Goal: Complete application form

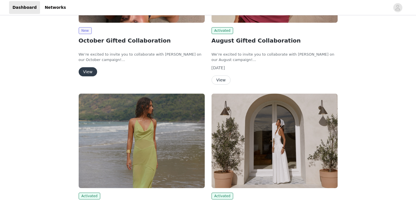
scroll to position [85, 0]
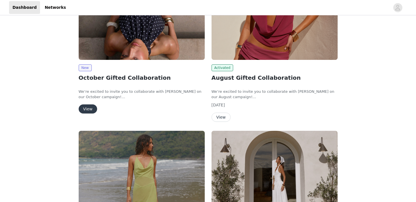
click at [90, 110] on button "View" at bounding box center [88, 109] width 18 height 9
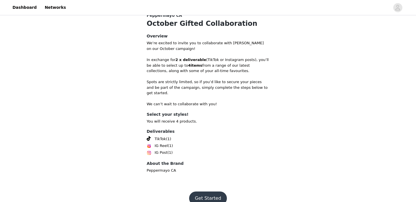
scroll to position [212, 0]
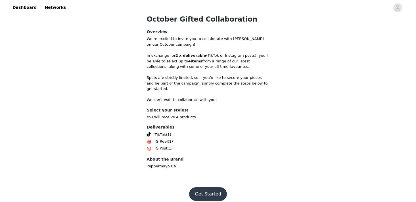
click at [203, 192] on button "Get Started" at bounding box center [208, 195] width 38 height 14
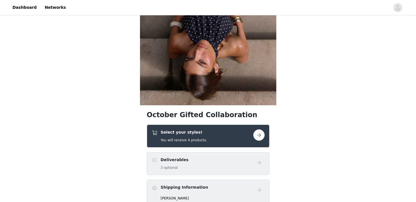
scroll to position [108, 0]
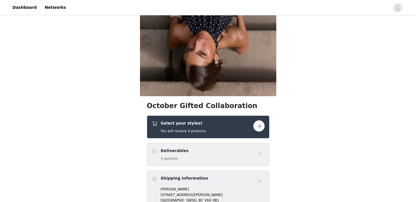
click at [257, 126] on button "button" at bounding box center [258, 125] width 11 height 11
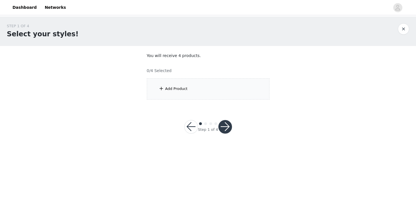
click at [212, 99] on div "Add Product" at bounding box center [208, 88] width 123 height 21
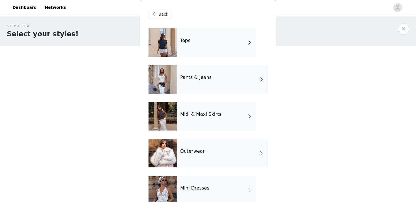
click at [225, 45] on div "Tops" at bounding box center [216, 42] width 79 height 28
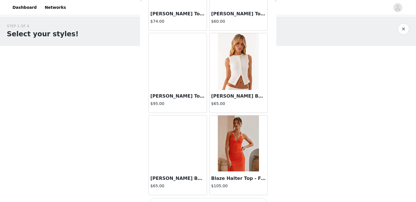
scroll to position [667, 0]
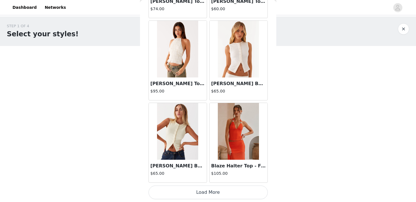
click at [185, 190] on button "Load More" at bounding box center [208, 193] width 119 height 14
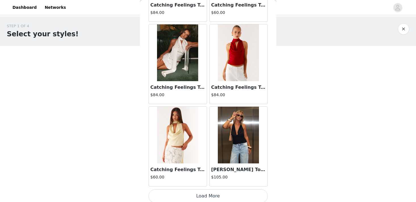
scroll to position [1491, 0]
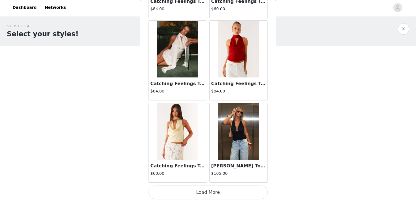
click at [202, 194] on button "Load More" at bounding box center [208, 193] width 119 height 14
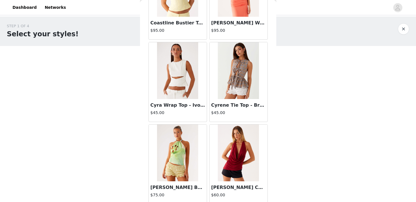
scroll to position [2315, 0]
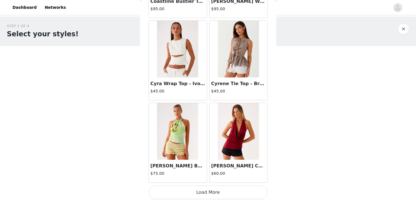
click at [205, 193] on button "Load More" at bounding box center [208, 193] width 119 height 14
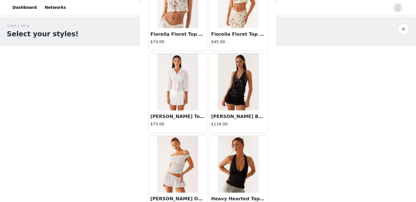
scroll to position [3140, 0]
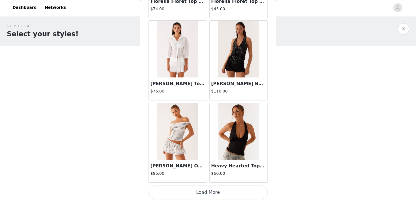
click at [203, 189] on button "Load More" at bounding box center [208, 193] width 119 height 14
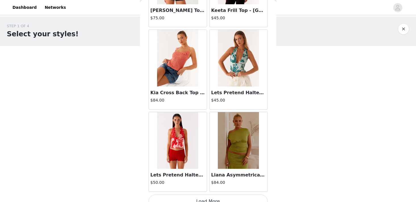
scroll to position [3964, 0]
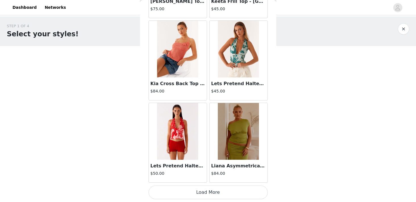
click at [205, 191] on button "Load More" at bounding box center [208, 193] width 119 height 14
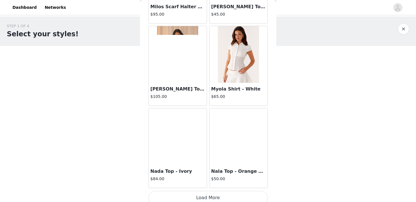
scroll to position [4788, 0]
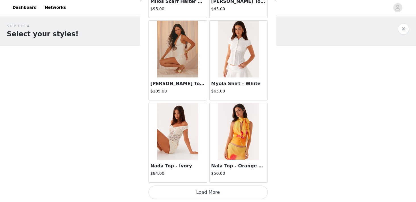
click at [198, 196] on button "Load More" at bounding box center [208, 193] width 119 height 14
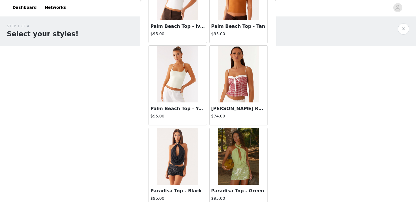
scroll to position [5612, 0]
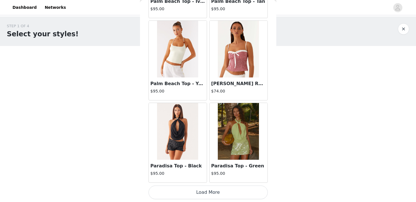
click at [203, 190] on button "Load More" at bounding box center [208, 193] width 119 height 14
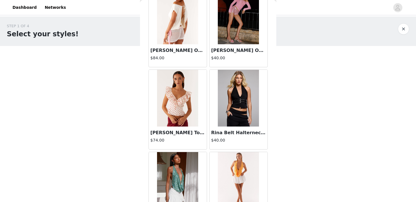
scroll to position [6223, 0]
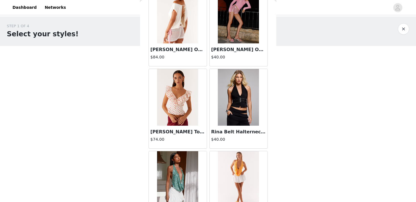
click at [175, 109] on img at bounding box center [177, 97] width 41 height 57
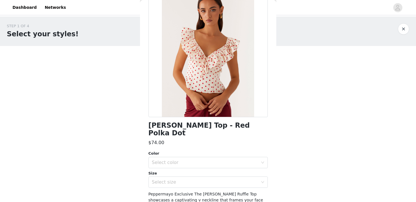
scroll to position [56, 0]
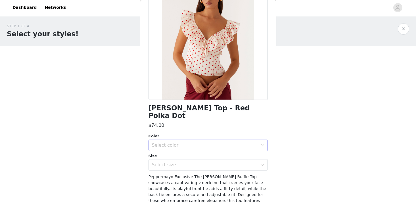
click at [191, 143] on div "Select color" at bounding box center [205, 146] width 106 height 6
click at [188, 153] on li "Red Polka Dot" at bounding box center [208, 150] width 119 height 9
click at [164, 161] on div "Select size" at bounding box center [206, 165] width 109 height 11
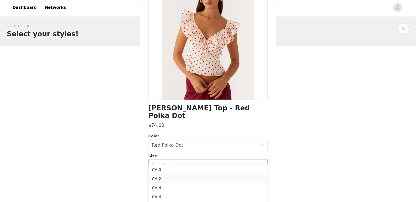
click at [162, 181] on li "CA 2" at bounding box center [208, 178] width 119 height 9
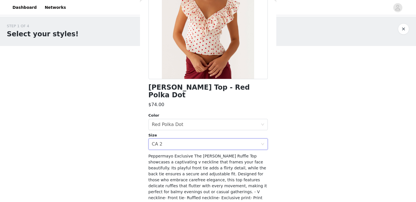
scroll to position [122, 0]
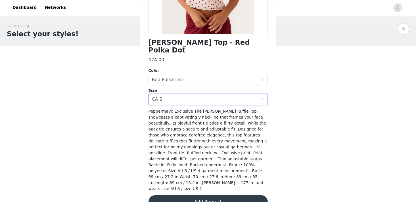
click at [170, 196] on button "Add Product" at bounding box center [208, 203] width 119 height 14
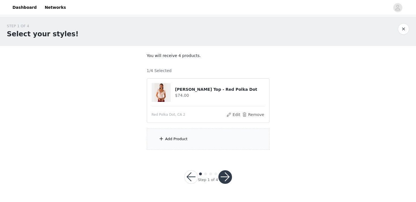
click at [191, 135] on div "Add Product" at bounding box center [208, 139] width 123 height 21
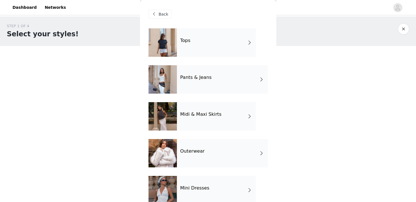
click at [214, 42] on div "Tops" at bounding box center [216, 42] width 79 height 28
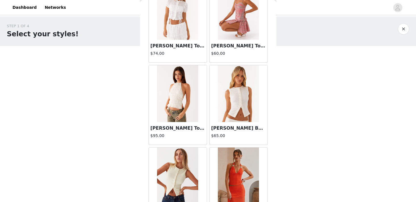
scroll to position [667, 0]
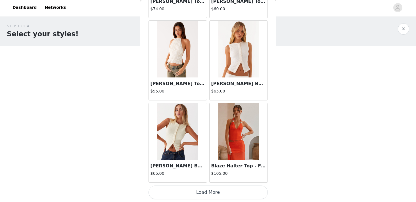
click at [189, 195] on button "Load More" at bounding box center [208, 193] width 119 height 14
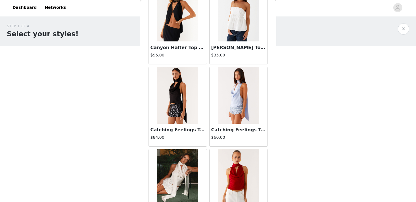
scroll to position [1491, 0]
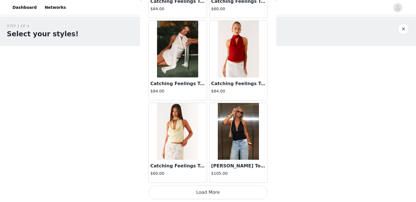
click at [194, 196] on button "Load More" at bounding box center [208, 193] width 119 height 14
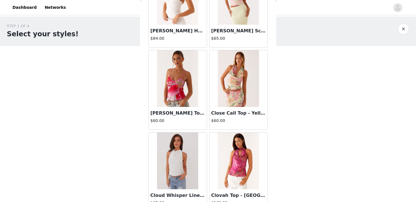
scroll to position [2315, 0]
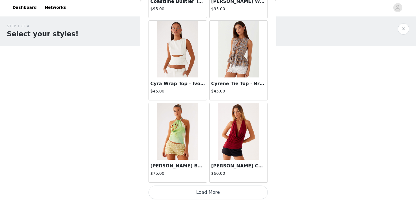
click at [186, 191] on button "Load More" at bounding box center [208, 193] width 119 height 14
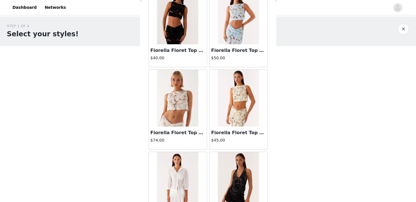
scroll to position [3140, 0]
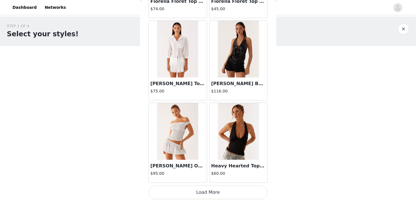
click at [194, 190] on button "Load More" at bounding box center [208, 193] width 119 height 14
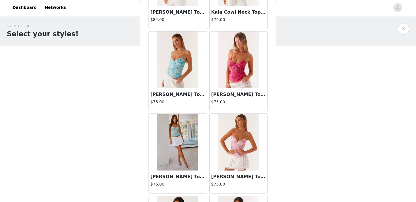
scroll to position [3964, 0]
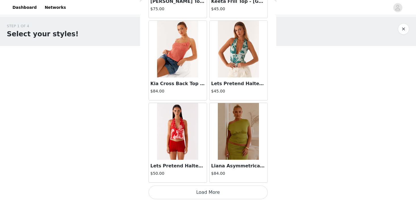
click at [189, 193] on button "Load More" at bounding box center [208, 193] width 119 height 14
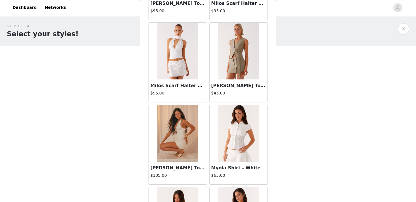
scroll to position [4788, 0]
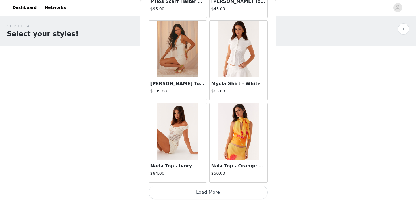
click at [203, 197] on button "Load More" at bounding box center [208, 193] width 119 height 14
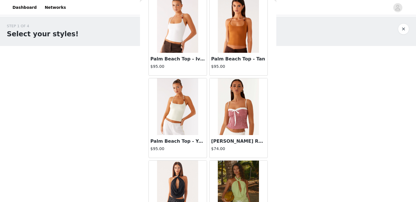
scroll to position [5612, 0]
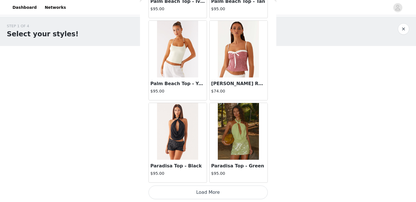
click at [192, 194] on button "Load More" at bounding box center [208, 193] width 119 height 14
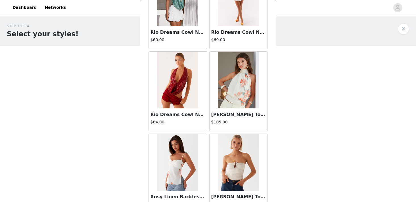
scroll to position [6436, 0]
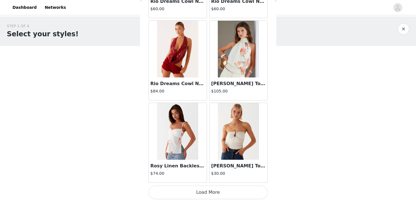
click at [206, 191] on button "Load More" at bounding box center [208, 193] width 119 height 14
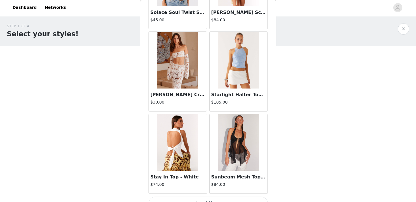
scroll to position [7260, 0]
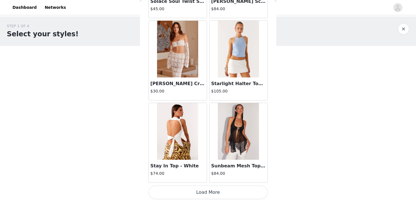
click at [199, 191] on button "Load More" at bounding box center [208, 193] width 119 height 14
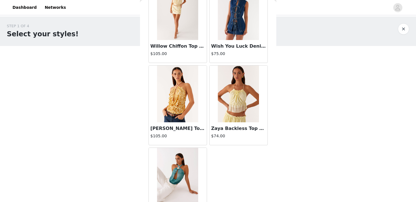
scroll to position [8066, 0]
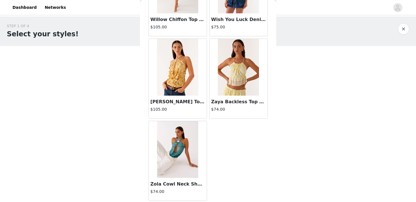
click at [407, 28] on button "button" at bounding box center [403, 28] width 11 height 11
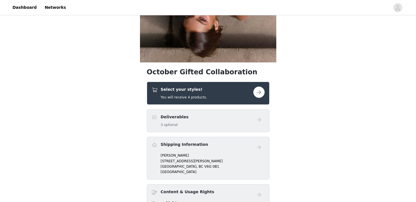
scroll to position [157, 0]
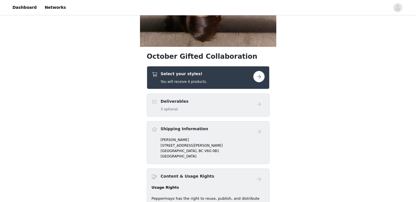
click at [221, 77] on div "Select your styles! You will receive 4 products." at bounding box center [203, 77] width 102 height 13
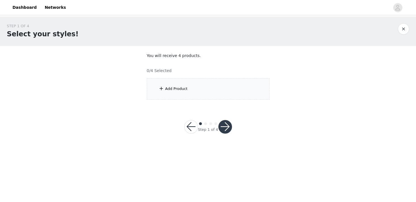
click at [216, 92] on div "Add Product" at bounding box center [208, 88] width 123 height 21
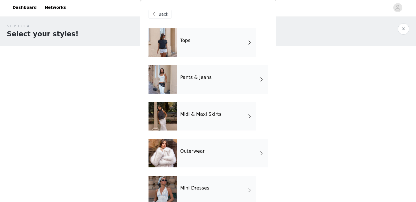
click at [219, 70] on div "Pants & Jeans" at bounding box center [222, 79] width 91 height 28
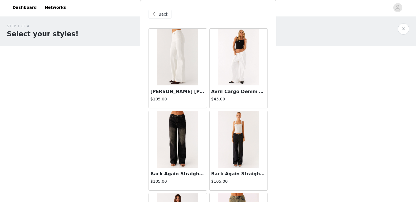
click at [155, 10] on div "Back" at bounding box center [160, 14] width 23 height 9
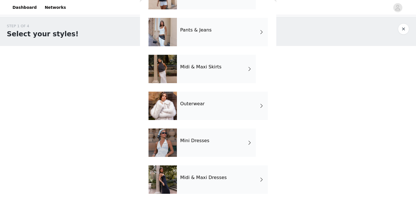
scroll to position [47, 0]
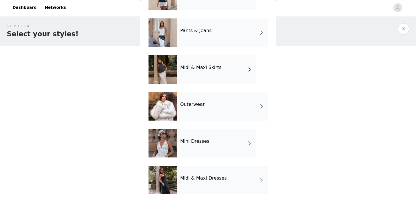
click at [208, 71] on div "Midi & Maxi Skirts" at bounding box center [216, 69] width 79 height 28
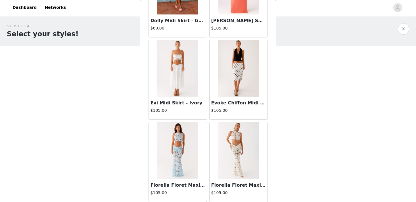
scroll to position [667, 0]
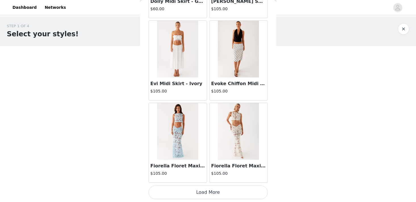
click at [182, 194] on button "Load More" at bounding box center [208, 193] width 119 height 14
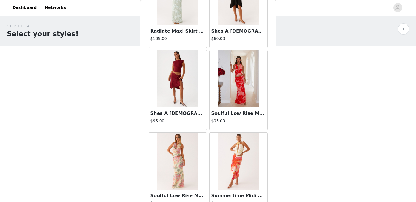
scroll to position [1491, 0]
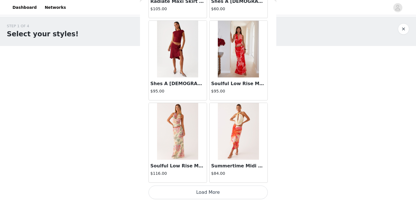
click at [187, 192] on button "Load More" at bounding box center [208, 193] width 119 height 14
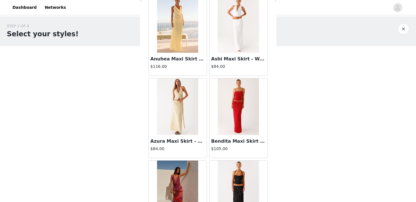
scroll to position [0, 0]
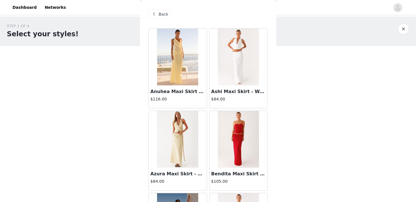
click at [165, 12] on span "Back" at bounding box center [164, 14] width 10 height 6
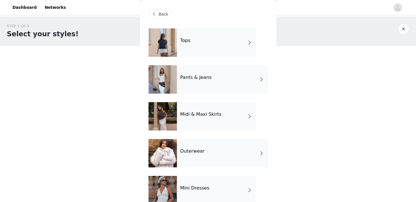
click at [191, 149] on h4 "Outerwear" at bounding box center [192, 151] width 24 height 5
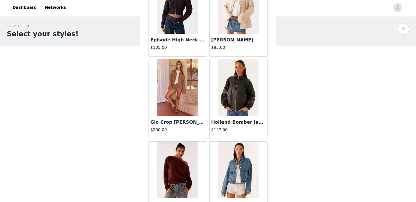
scroll to position [667, 0]
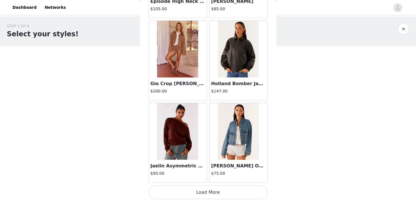
click at [189, 195] on button "Load More" at bounding box center [208, 193] width 119 height 14
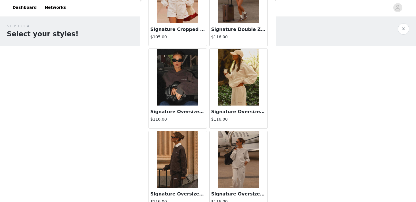
scroll to position [1491, 0]
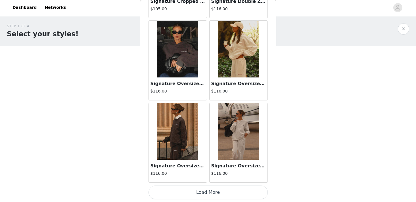
click at [201, 192] on button "Load More" at bounding box center [208, 193] width 119 height 14
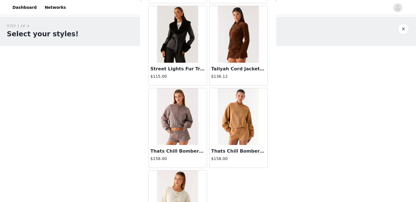
scroll to position [1836, 0]
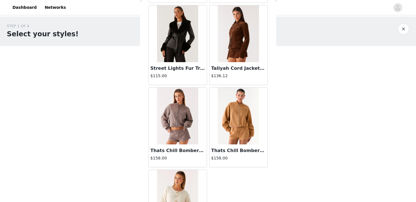
click at [239, 39] on img at bounding box center [238, 33] width 41 height 57
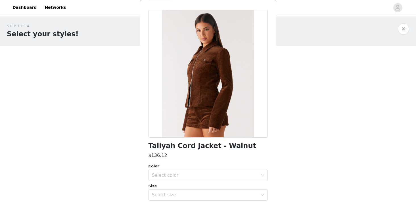
scroll to position [19, 0]
click at [176, 176] on div "Select color" at bounding box center [205, 175] width 106 height 6
click at [175, 184] on li "Walnut" at bounding box center [208, 187] width 119 height 9
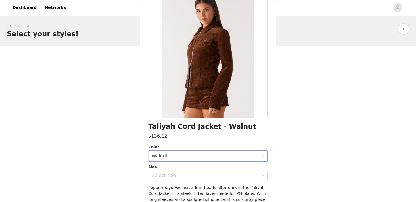
scroll to position [39, 0]
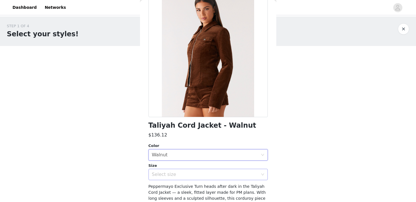
click at [178, 177] on div "Select size" at bounding box center [205, 175] width 106 height 6
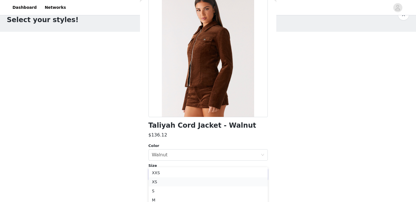
scroll to position [23, 0]
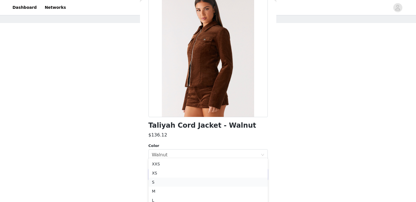
click at [177, 182] on li "S" at bounding box center [208, 182] width 119 height 9
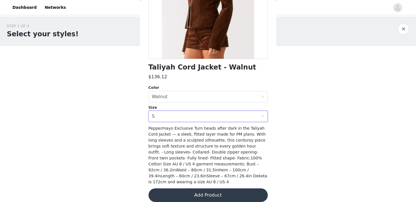
scroll to position [98, 0]
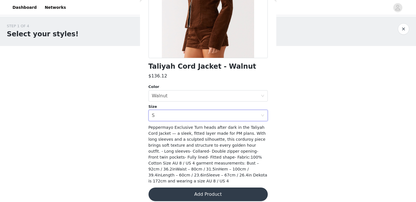
click at [203, 188] on button "Add Product" at bounding box center [208, 195] width 119 height 14
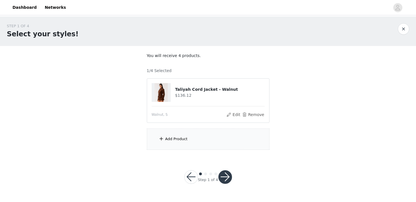
click at [203, 142] on div "Add Product" at bounding box center [208, 139] width 123 height 21
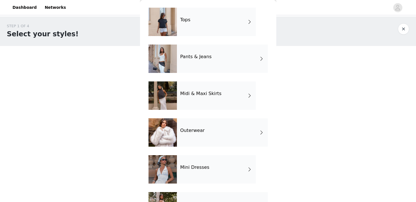
scroll to position [40, 0]
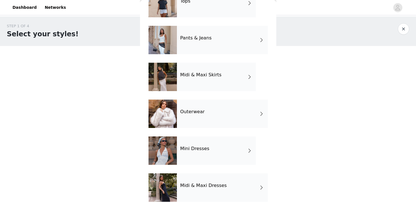
click at [198, 184] on h4 "Midi & Maxi Dresses" at bounding box center [203, 185] width 47 height 5
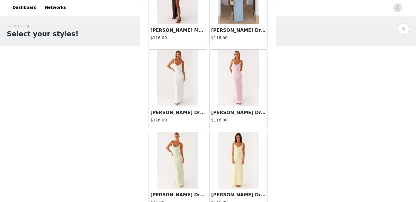
scroll to position [667, 0]
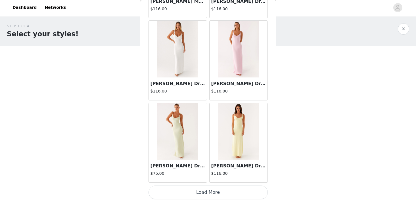
click at [205, 193] on button "Load More" at bounding box center [208, 193] width 119 height 14
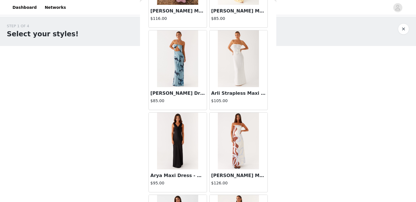
scroll to position [1153, 0]
click at [192, 139] on img at bounding box center [177, 140] width 41 height 57
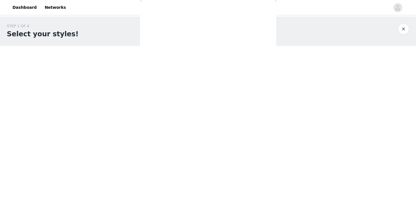
scroll to position [0, 0]
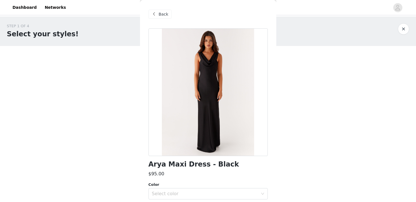
click at [167, 17] on div "Back" at bounding box center [160, 14] width 23 height 9
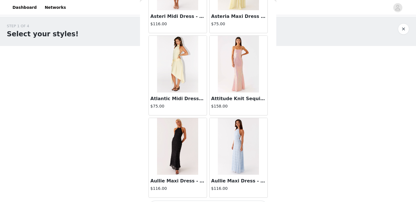
scroll to position [1491, 0]
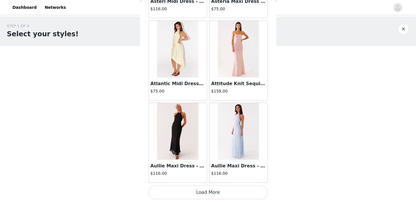
click at [204, 191] on button "Load More" at bounding box center [208, 193] width 119 height 14
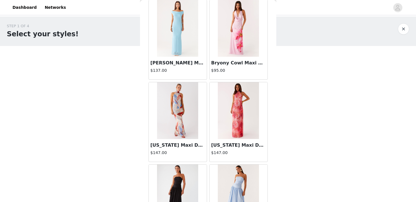
scroll to position [2315, 0]
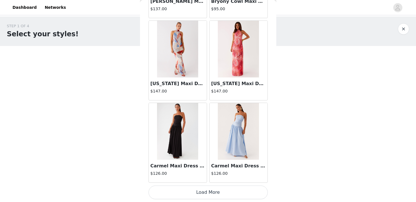
click at [194, 192] on button "Load More" at bounding box center [208, 193] width 119 height 14
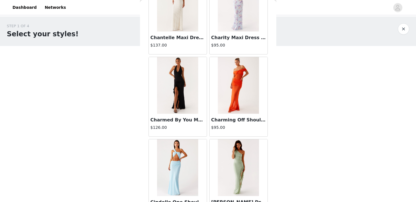
scroll to position [3018, 0]
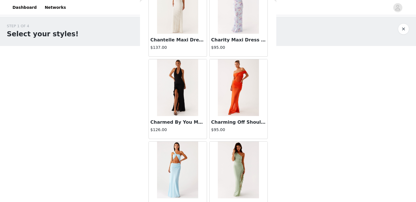
click at [182, 72] on img at bounding box center [177, 87] width 41 height 57
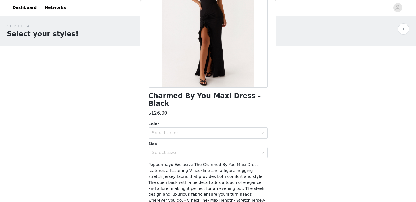
scroll to position [69, 0]
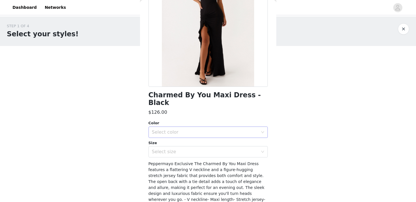
click at [216, 130] on div "Select color" at bounding box center [205, 133] width 106 height 6
click at [212, 136] on li "Black" at bounding box center [208, 137] width 119 height 9
click at [210, 149] on div "Select size" at bounding box center [205, 152] width 106 height 6
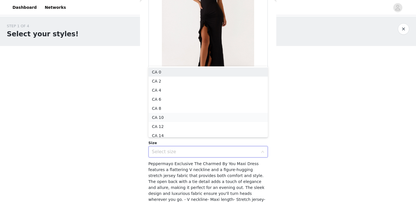
scroll to position [3, 0]
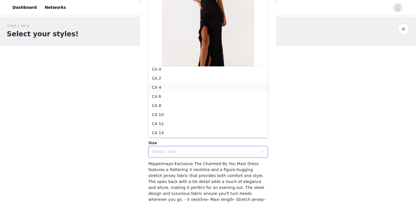
click at [222, 85] on li "CA 4" at bounding box center [208, 87] width 119 height 9
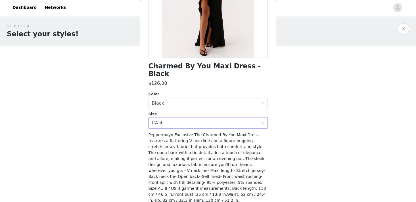
scroll to position [116, 0]
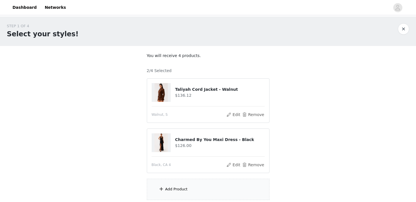
click at [199, 188] on div "Add Product" at bounding box center [208, 189] width 123 height 21
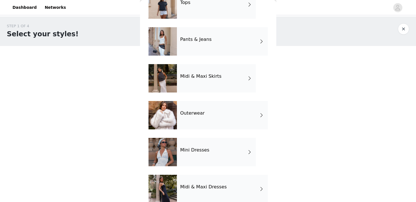
scroll to position [53, 0]
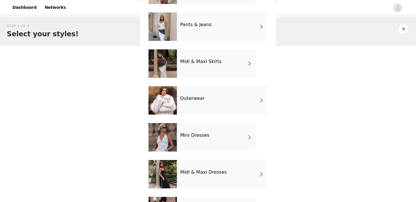
click at [211, 140] on div "Mini Dresses" at bounding box center [216, 137] width 79 height 28
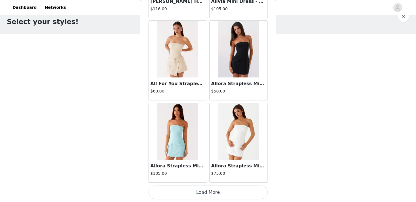
scroll to position [22, 0]
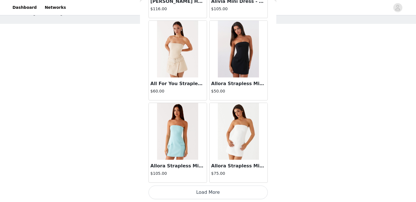
click at [200, 190] on button "Load More" at bounding box center [208, 193] width 119 height 14
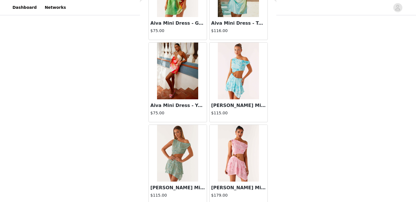
scroll to position [0, 0]
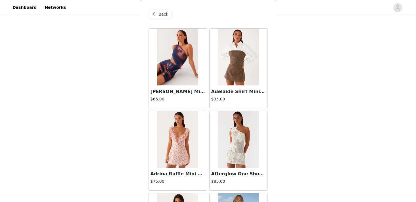
click at [164, 13] on span "Back" at bounding box center [164, 14] width 10 height 6
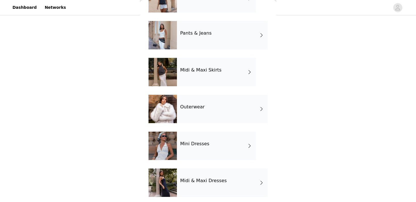
scroll to position [74, 0]
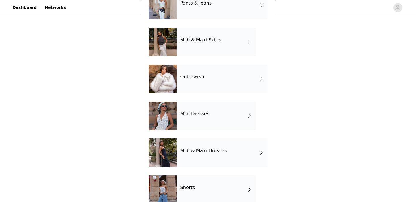
click at [195, 151] on h4 "Midi & Maxi Dresses" at bounding box center [203, 150] width 47 height 5
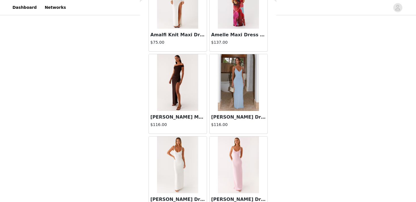
scroll to position [667, 0]
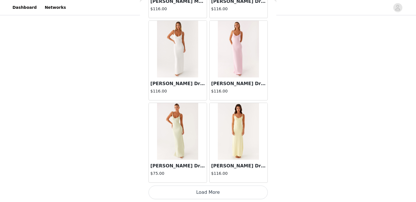
click at [188, 192] on button "Load More" at bounding box center [208, 193] width 119 height 14
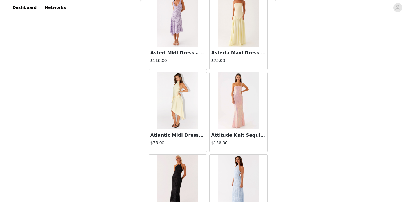
scroll to position [1491, 0]
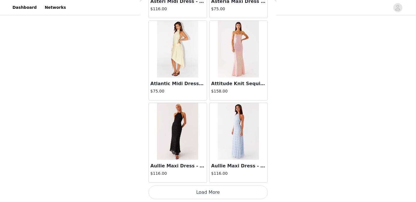
click at [201, 189] on button "Load More" at bounding box center [208, 193] width 119 height 14
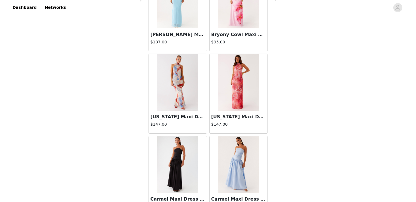
scroll to position [2315, 0]
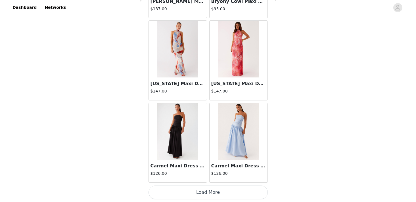
click at [203, 192] on button "Load More" at bounding box center [208, 193] width 119 height 14
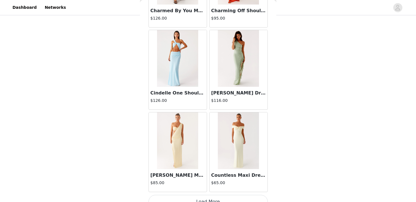
scroll to position [3140, 0]
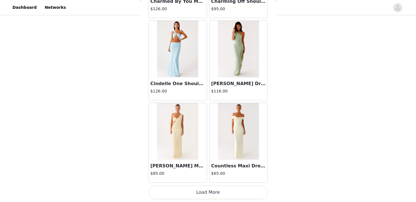
click at [200, 198] on button "Load More" at bounding box center [208, 193] width 119 height 14
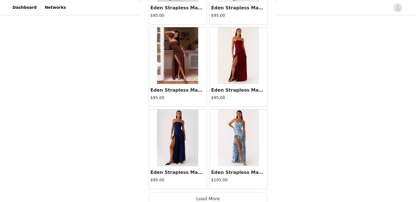
scroll to position [3964, 0]
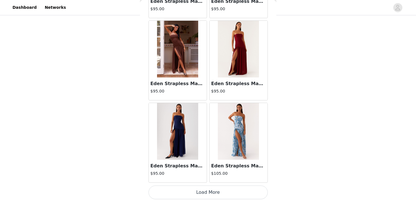
click at [192, 191] on button "Load More" at bounding box center [208, 193] width 119 height 14
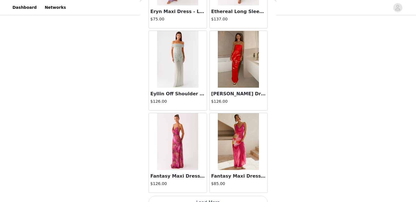
scroll to position [4788, 0]
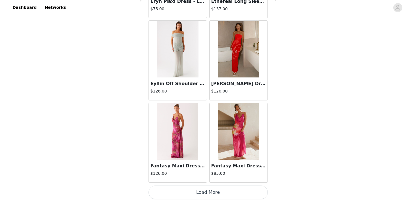
click at [201, 191] on button "Load More" at bounding box center [208, 193] width 119 height 14
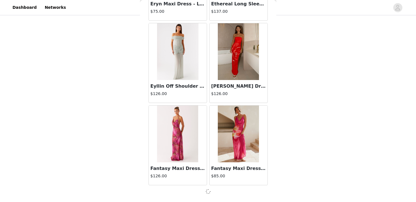
click at [236, 104] on div "Fantasy Maxi Dress - Pink Tropical $85.00" at bounding box center [238, 145] width 61 height 82
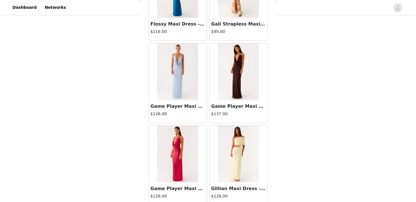
scroll to position [5612, 0]
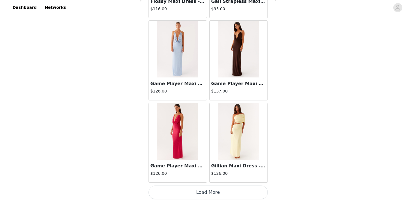
click at [206, 190] on button "Load More" at bounding box center [208, 193] width 119 height 14
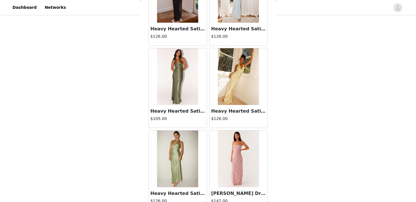
scroll to position [6436, 0]
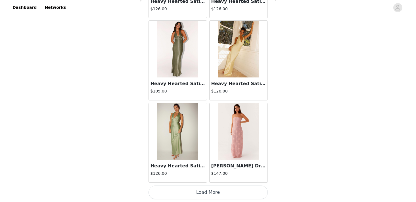
click at [211, 191] on button "Load More" at bounding box center [208, 193] width 119 height 14
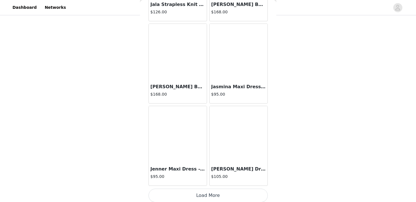
scroll to position [7260, 0]
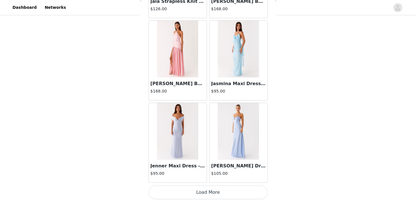
click at [165, 189] on button "Load More" at bounding box center [208, 193] width 119 height 14
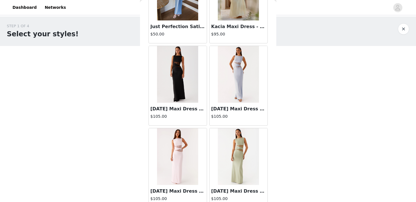
scroll to position [7978, 0]
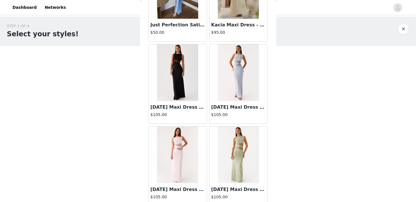
click at [173, 77] on img at bounding box center [177, 72] width 41 height 57
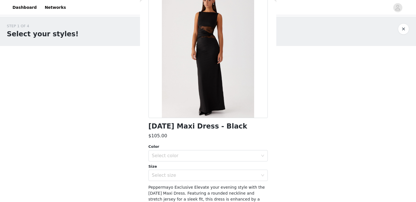
scroll to position [45, 0]
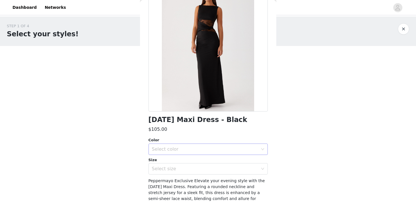
click at [195, 151] on div "Select color" at bounding box center [205, 150] width 106 height 6
click at [193, 162] on li "Black" at bounding box center [208, 161] width 119 height 9
click at [193, 171] on div "Select size" at bounding box center [205, 169] width 106 height 6
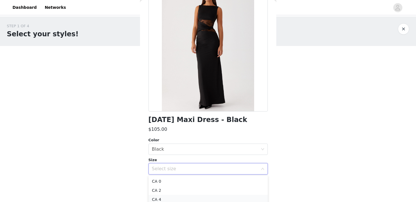
click at [190, 197] on li "CA 4" at bounding box center [208, 199] width 119 height 9
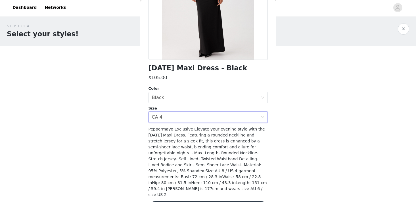
scroll to position [104, 0]
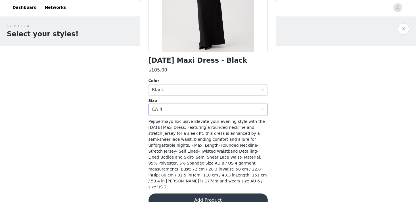
click at [191, 194] on button "Add Product" at bounding box center [208, 201] width 119 height 14
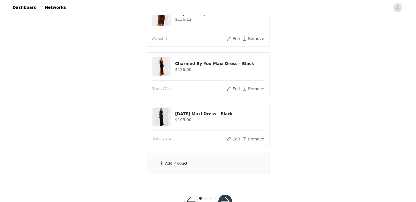
scroll to position [96, 0]
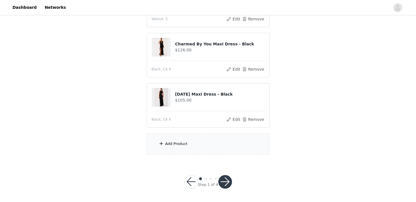
click at [193, 150] on div "Add Product" at bounding box center [208, 144] width 123 height 21
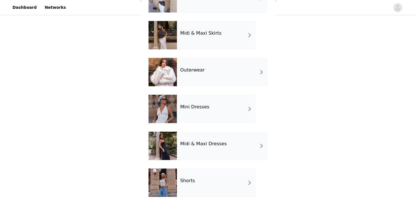
scroll to position [85, 0]
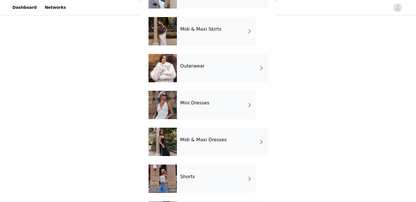
click at [206, 141] on h4 "Midi & Maxi Dresses" at bounding box center [203, 140] width 47 height 5
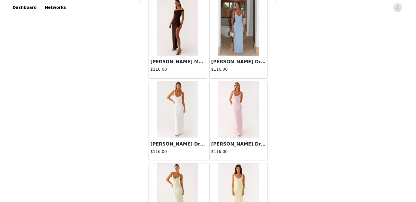
scroll to position [667, 0]
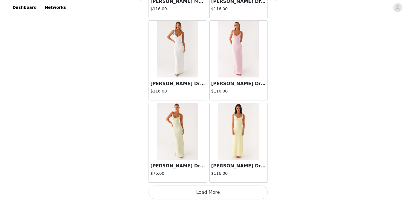
click at [203, 195] on button "Load More" at bounding box center [208, 193] width 119 height 14
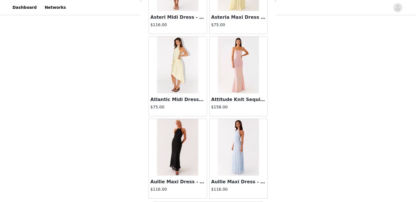
scroll to position [1491, 0]
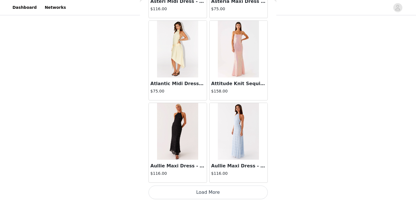
click at [201, 198] on button "Load More" at bounding box center [208, 193] width 119 height 14
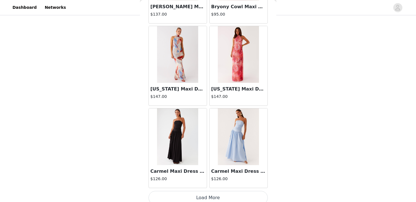
scroll to position [2315, 0]
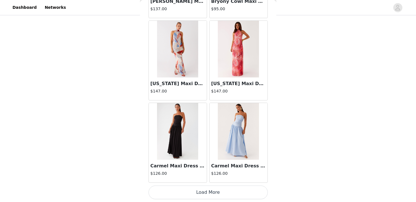
click at [205, 193] on button "Load More" at bounding box center [208, 193] width 119 height 14
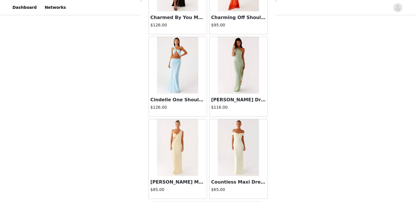
scroll to position [3140, 0]
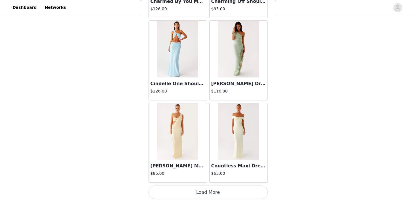
click at [206, 193] on button "Load More" at bounding box center [208, 193] width 119 height 14
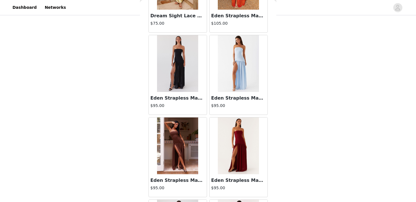
scroll to position [3964, 0]
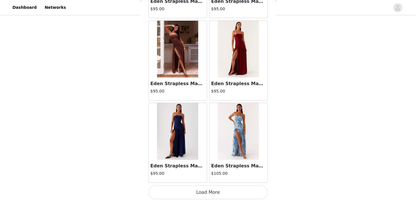
click at [198, 196] on button "Load More" at bounding box center [208, 193] width 119 height 14
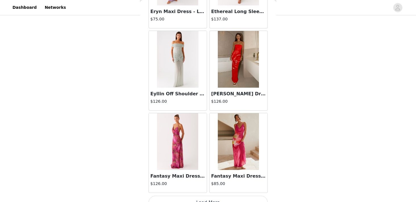
scroll to position [4788, 0]
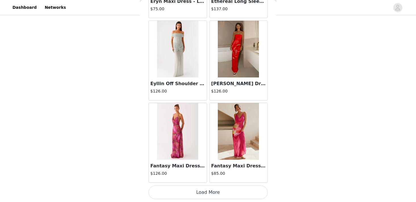
click at [195, 195] on button "Load More" at bounding box center [208, 193] width 119 height 14
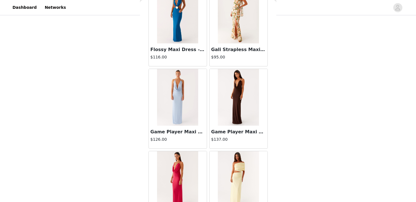
scroll to position [5612, 0]
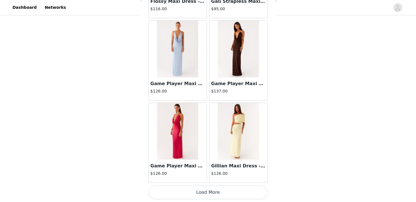
click at [204, 190] on button "Load More" at bounding box center [208, 193] width 119 height 14
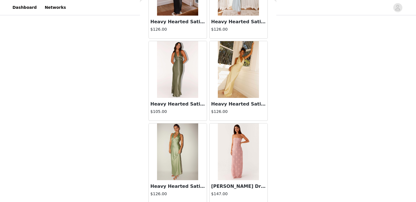
scroll to position [6436, 0]
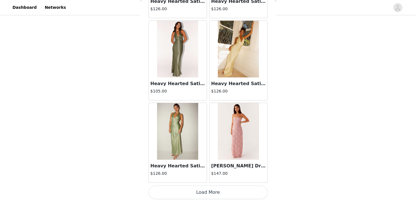
click at [197, 192] on button "Load More" at bounding box center [208, 193] width 119 height 14
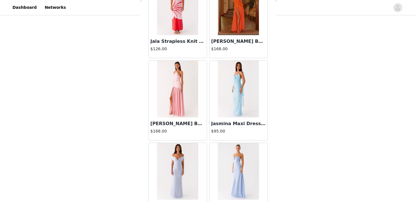
scroll to position [7260, 0]
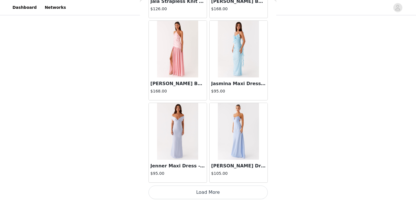
click at [208, 190] on button "Load More" at bounding box center [208, 193] width 119 height 14
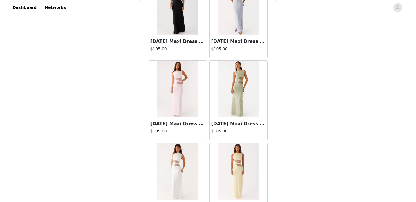
scroll to position [8084, 0]
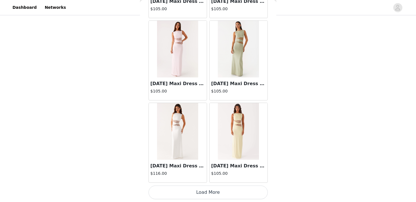
click at [200, 195] on button "Load More" at bounding box center [208, 193] width 119 height 14
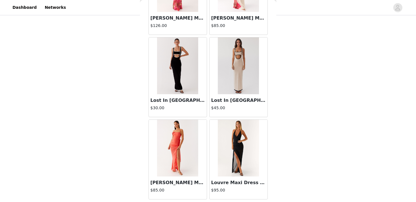
scroll to position [8908, 0]
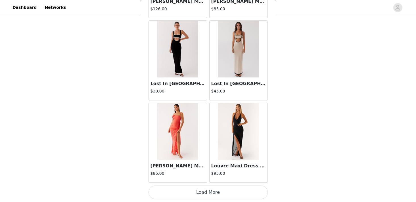
click at [203, 192] on button "Load More" at bounding box center [208, 193] width 119 height 14
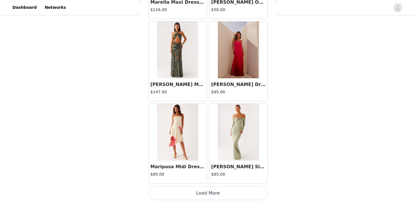
scroll to position [9732, 0]
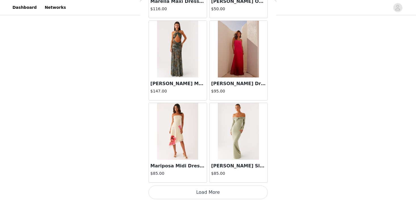
click at [208, 194] on button "Load More" at bounding box center [208, 193] width 119 height 14
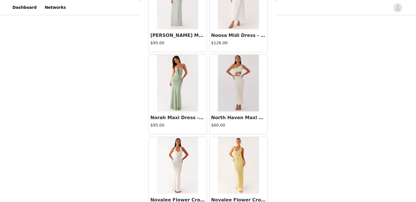
scroll to position [10556, 0]
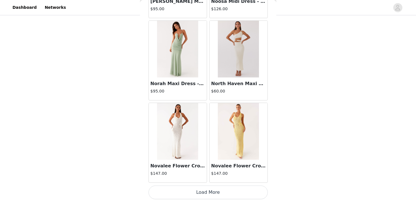
click at [202, 195] on button "Load More" at bounding box center [208, 193] width 119 height 14
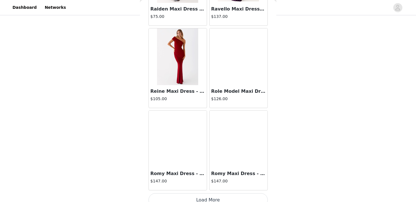
scroll to position [11381, 0]
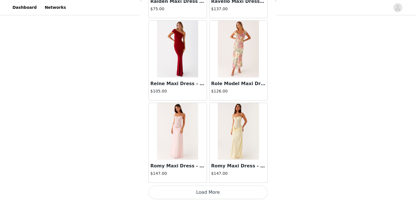
click at [193, 192] on button "Load More" at bounding box center [208, 193] width 119 height 14
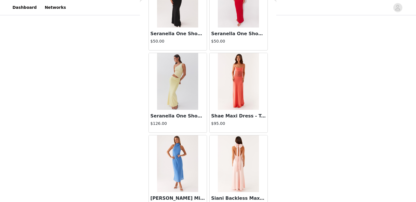
scroll to position [12205, 0]
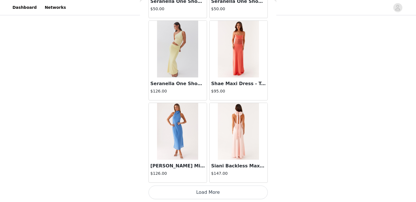
click at [196, 190] on button "Load More" at bounding box center [208, 193] width 119 height 14
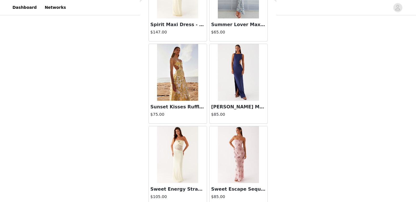
scroll to position [13029, 0]
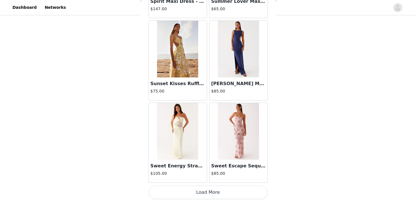
click at [195, 193] on button "Load More" at bounding box center [208, 193] width 119 height 14
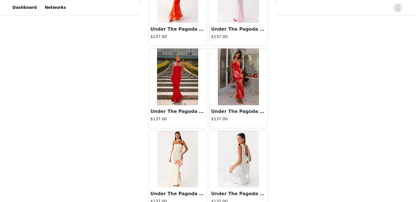
scroll to position [13853, 0]
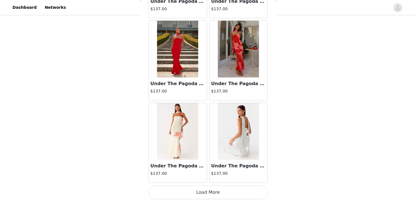
click at [199, 193] on button "Load More" at bounding box center [208, 193] width 119 height 14
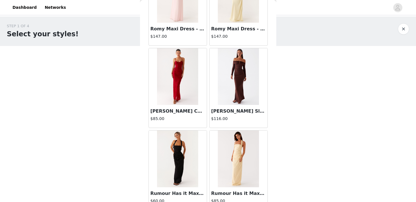
scroll to position [11509, 0]
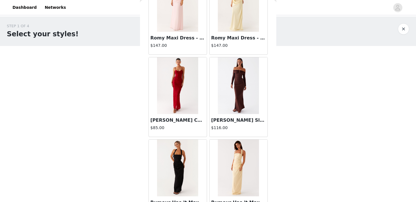
click at [235, 84] on img at bounding box center [238, 85] width 41 height 57
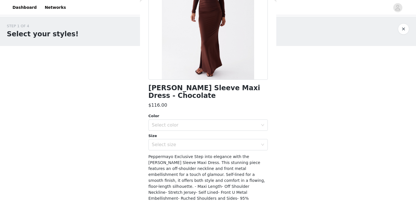
scroll to position [90, 0]
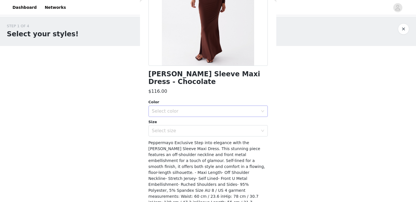
click at [223, 112] on div "Select color" at bounding box center [205, 112] width 106 height 6
click at [219, 121] on li "Chocolate" at bounding box center [208, 123] width 119 height 9
click at [216, 128] on div "Select size" at bounding box center [205, 131] width 106 height 6
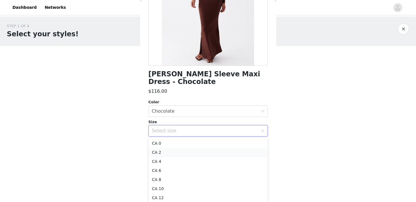
click at [209, 149] on li "CA 2" at bounding box center [208, 152] width 119 height 9
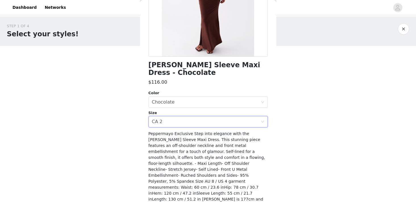
scroll to position [118, 0]
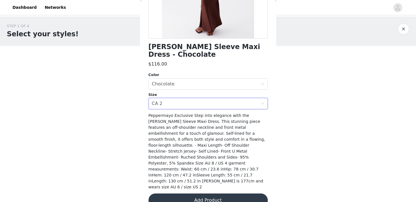
click at [184, 194] on button "Add Product" at bounding box center [208, 201] width 119 height 14
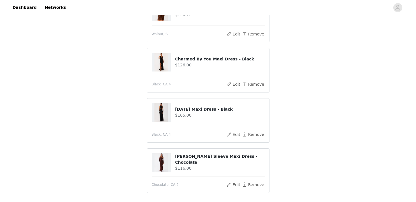
scroll to position [72, 0]
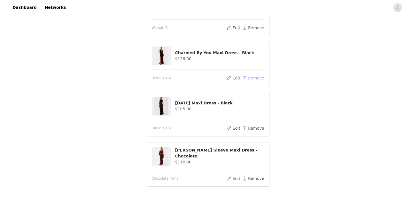
click at [250, 75] on button "Remove" at bounding box center [253, 78] width 23 height 7
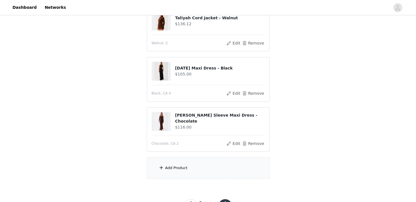
click at [196, 162] on div "Add Product" at bounding box center [208, 168] width 123 height 21
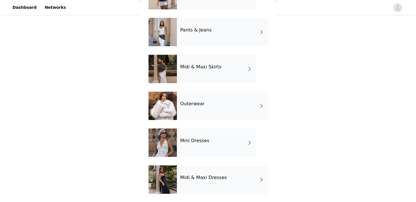
scroll to position [86, 0]
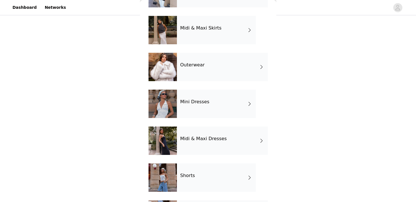
click at [207, 139] on h4 "Midi & Maxi Dresses" at bounding box center [203, 138] width 47 height 5
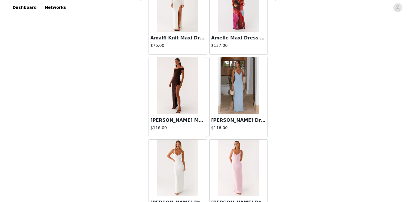
scroll to position [667, 0]
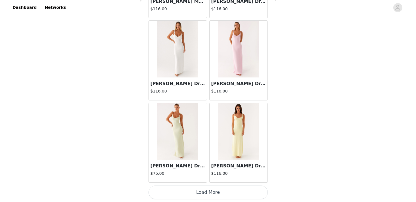
click at [184, 193] on button "Load More" at bounding box center [208, 193] width 119 height 14
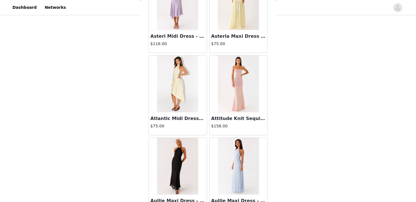
scroll to position [1491, 0]
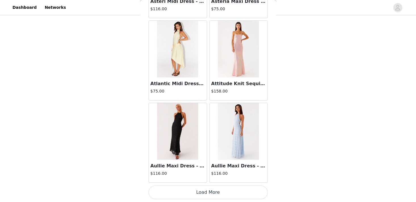
click at [192, 195] on button "Load More" at bounding box center [208, 193] width 119 height 14
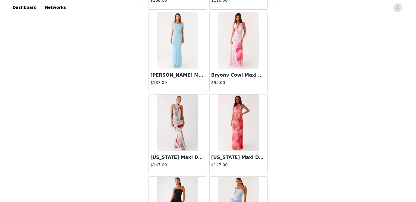
scroll to position [2315, 0]
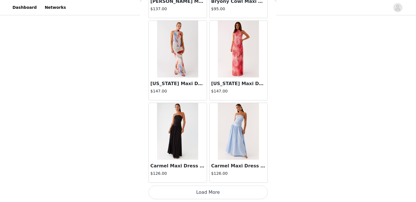
click at [201, 192] on button "Load More" at bounding box center [208, 193] width 119 height 14
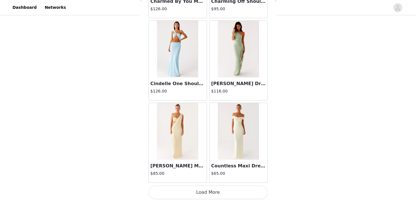
scroll to position [96, 0]
click at [212, 193] on button "Load More" at bounding box center [208, 193] width 119 height 14
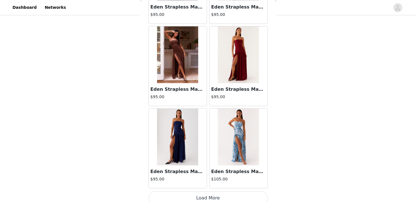
scroll to position [3964, 0]
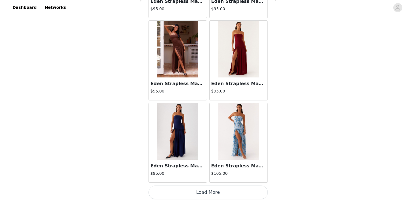
click at [206, 195] on button "Load More" at bounding box center [208, 193] width 119 height 14
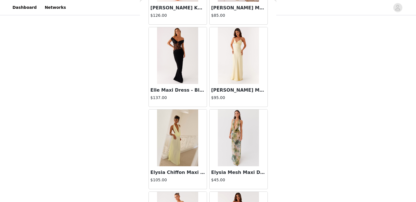
scroll to position [4288, 0]
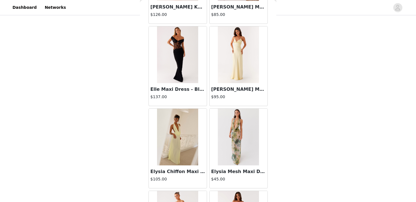
click at [172, 147] on img at bounding box center [177, 137] width 41 height 57
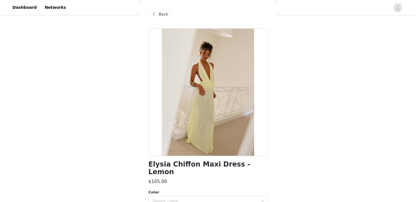
scroll to position [32, 0]
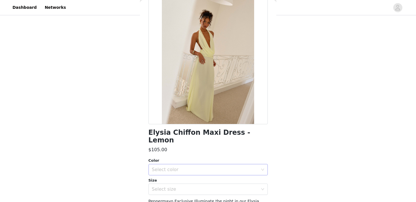
click at [199, 167] on div "Select color" at bounding box center [205, 170] width 106 height 6
click at [196, 176] on li "Lemon" at bounding box center [208, 174] width 119 height 9
click at [195, 187] on div "Select size" at bounding box center [205, 190] width 106 height 6
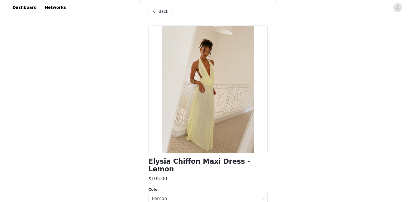
scroll to position [0, 0]
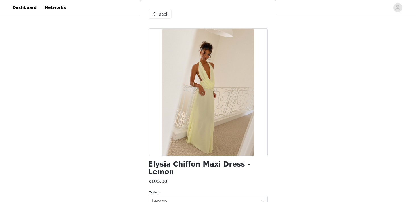
click at [165, 12] on span "Back" at bounding box center [164, 14] width 10 height 6
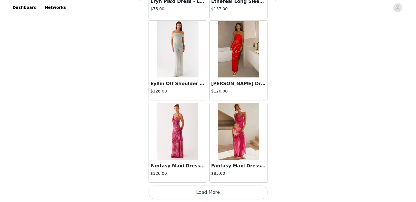
scroll to position [4787, 0]
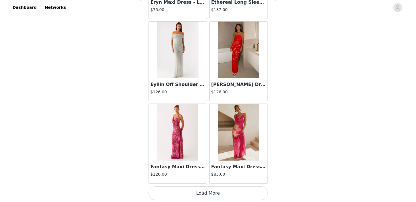
click at [211, 194] on button "Load More" at bounding box center [208, 194] width 119 height 14
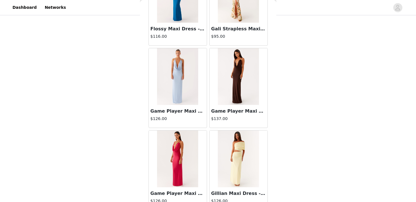
scroll to position [5612, 0]
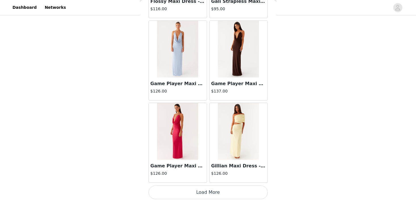
click at [207, 194] on button "Load More" at bounding box center [208, 193] width 119 height 14
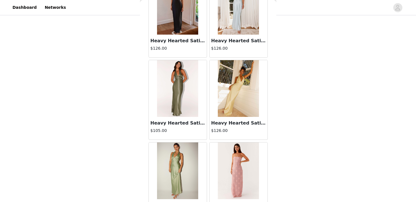
scroll to position [6436, 0]
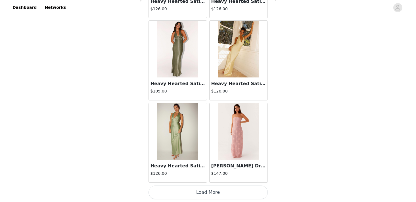
click at [226, 192] on button "Load More" at bounding box center [208, 193] width 119 height 14
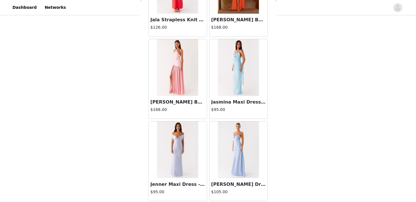
scroll to position [7260, 0]
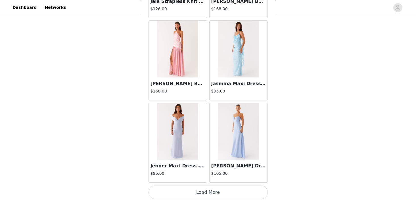
click at [221, 193] on button "Load More" at bounding box center [208, 193] width 119 height 14
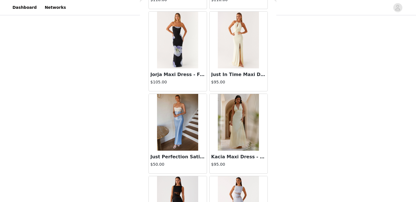
scroll to position [7845, 0]
click at [213, 147] on div at bounding box center [239, 123] width 58 height 57
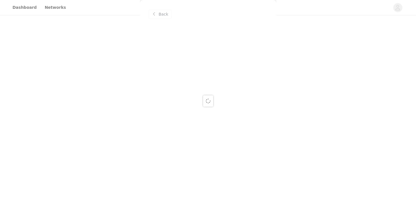
scroll to position [0, 0]
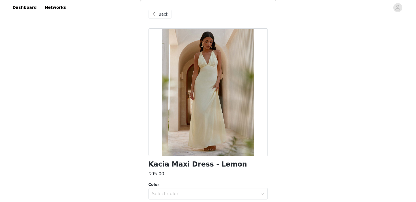
click at [159, 12] on span "Back" at bounding box center [164, 14] width 10 height 6
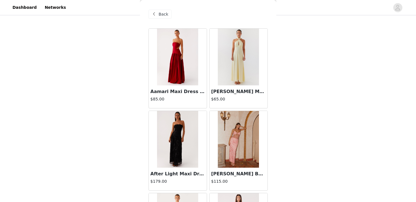
click at [160, 13] on span "Back" at bounding box center [164, 14] width 10 height 6
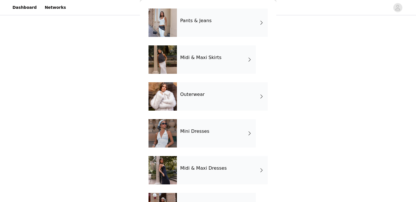
scroll to position [57, 0]
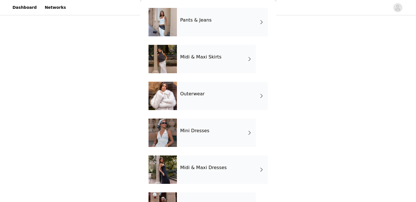
click at [202, 131] on h4 "Mini Dresses" at bounding box center [194, 130] width 29 height 5
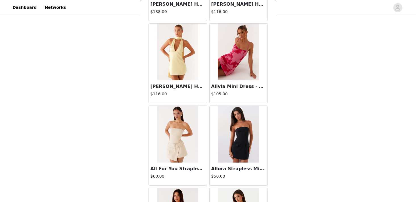
scroll to position [667, 0]
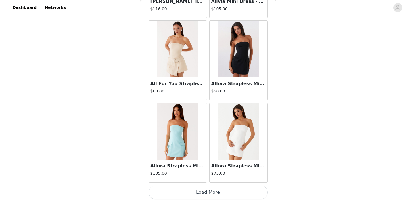
click at [202, 196] on button "Load More" at bounding box center [208, 193] width 119 height 14
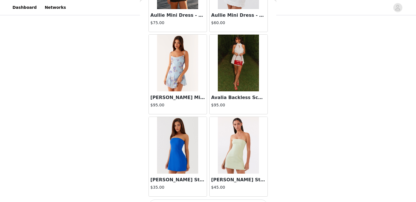
scroll to position [1491, 0]
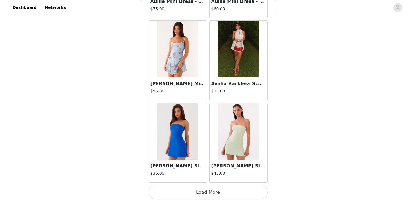
click at [198, 194] on button "Load More" at bounding box center [208, 193] width 119 height 14
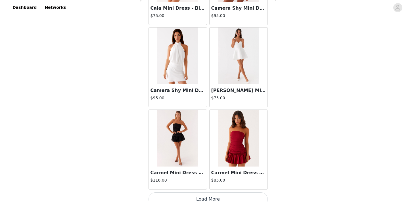
scroll to position [2315, 0]
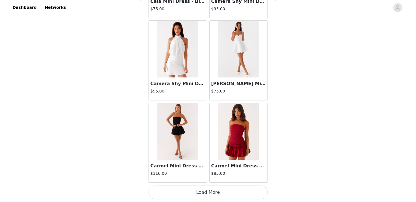
click at [200, 191] on button "Load More" at bounding box center [208, 193] width 119 height 14
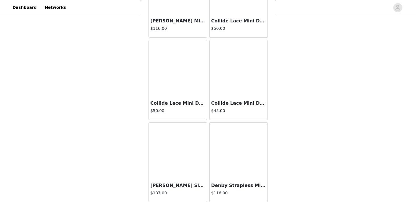
scroll to position [3140, 0]
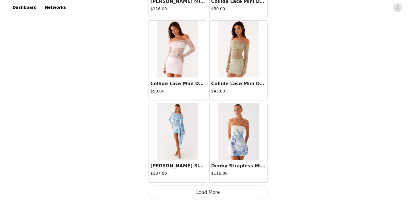
click at [194, 190] on button "Load More" at bounding box center [208, 193] width 119 height 14
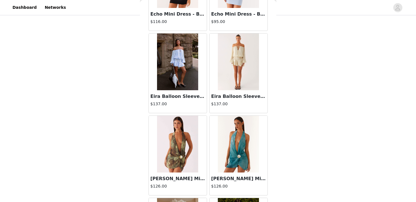
scroll to position [3626, 0]
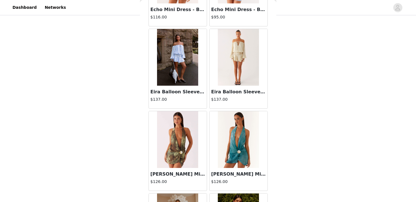
click at [210, 103] on div "Eira Balloon Sleeve Mini Dress - Ivory $137.00" at bounding box center [239, 97] width 58 height 23
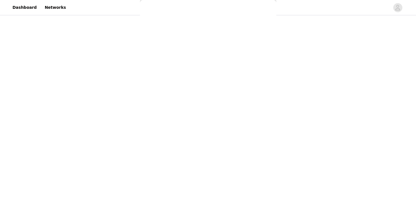
scroll to position [0, 0]
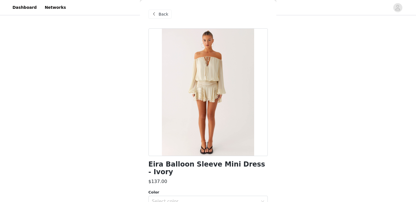
click at [152, 15] on span at bounding box center [154, 14] width 7 height 7
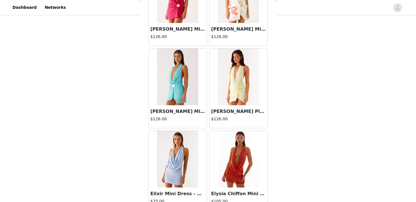
scroll to position [3964, 0]
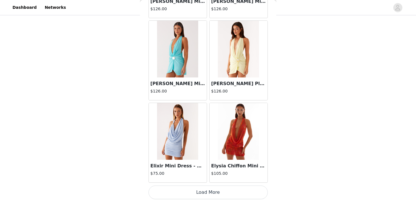
click at [212, 195] on button "Load More" at bounding box center [208, 193] width 119 height 14
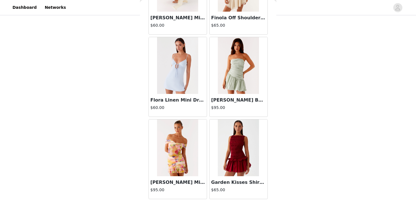
scroll to position [4788, 0]
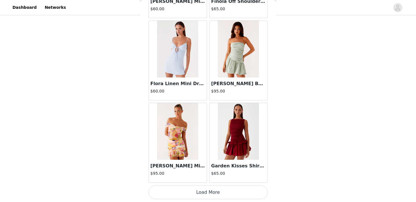
click at [190, 192] on button "Load More" at bounding box center [208, 193] width 119 height 14
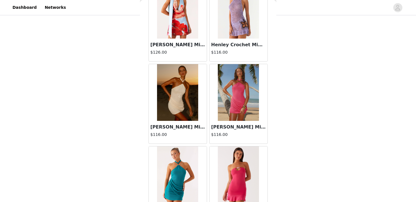
scroll to position [5612, 0]
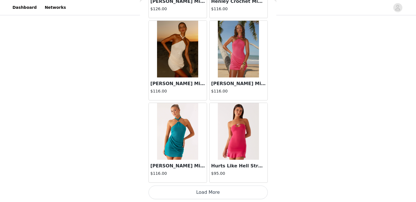
click at [184, 194] on button "Load More" at bounding box center [208, 193] width 119 height 14
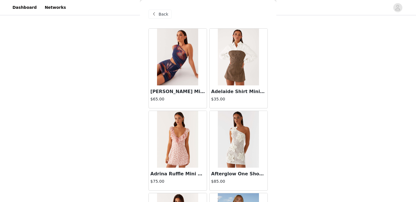
scroll to position [0, 0]
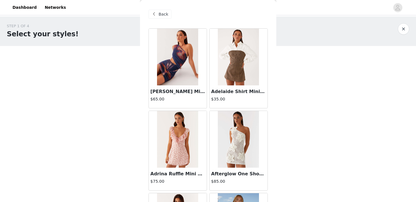
click at [161, 13] on span "Back" at bounding box center [164, 14] width 10 height 6
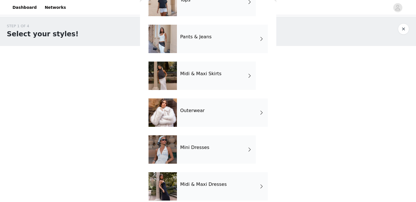
scroll to position [47, 0]
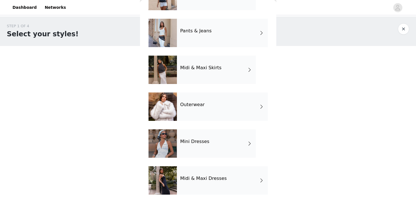
click at [229, 182] on div "Midi & Maxi Dresses" at bounding box center [222, 181] width 91 height 28
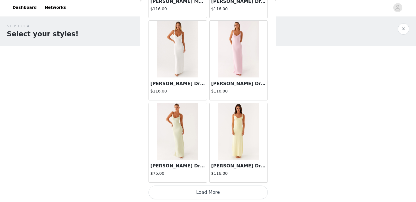
scroll to position [667, 0]
click at [206, 191] on button "Load More" at bounding box center [208, 193] width 119 height 14
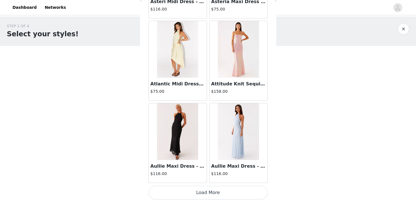
scroll to position [1491, 0]
click at [205, 196] on button "Load More" at bounding box center [208, 193] width 119 height 14
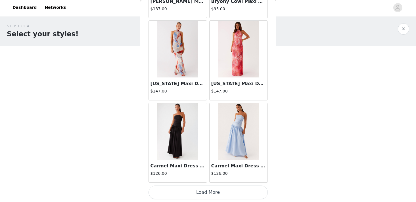
scroll to position [2315, 0]
click at [207, 194] on button "Load More" at bounding box center [208, 193] width 119 height 14
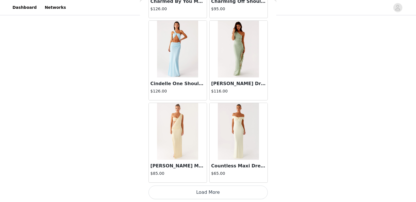
scroll to position [68, 0]
click at [219, 193] on button "Load More" at bounding box center [208, 193] width 119 height 14
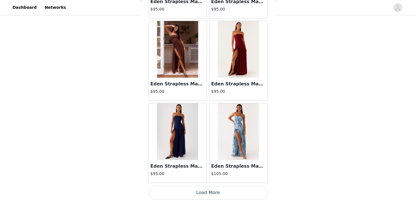
scroll to position [3964, 0]
click at [200, 193] on button "Load More" at bounding box center [208, 193] width 119 height 14
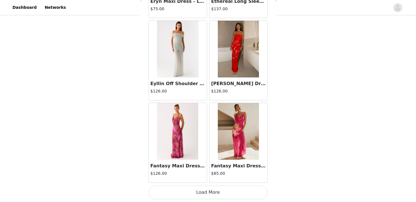
scroll to position [96, 0]
click at [192, 193] on button "Load More" at bounding box center [208, 193] width 119 height 14
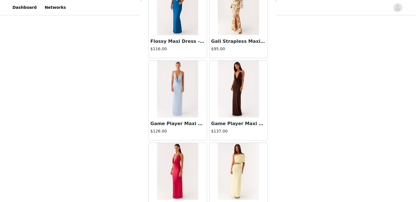
scroll to position [5612, 0]
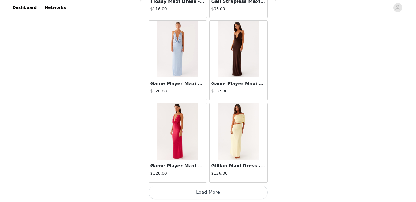
click at [200, 191] on button "Load More" at bounding box center [208, 193] width 119 height 14
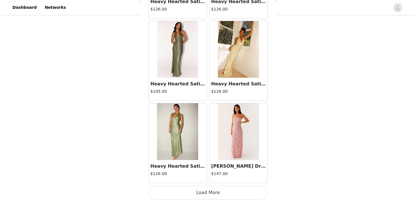
scroll to position [6436, 0]
click at [204, 194] on button "Load More" at bounding box center [208, 193] width 119 height 14
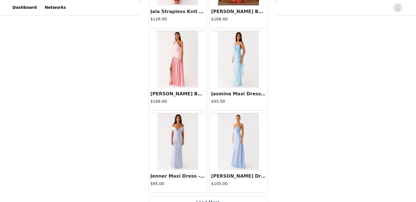
scroll to position [7260, 0]
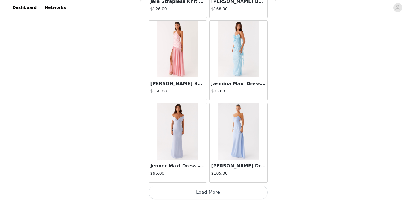
click at [215, 191] on button "Load More" at bounding box center [208, 193] width 119 height 14
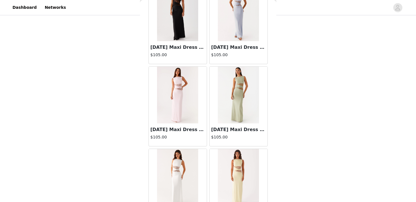
scroll to position [8084, 0]
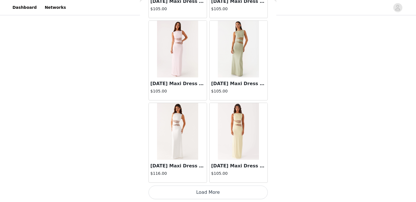
click at [213, 196] on button "Load More" at bounding box center [208, 193] width 119 height 14
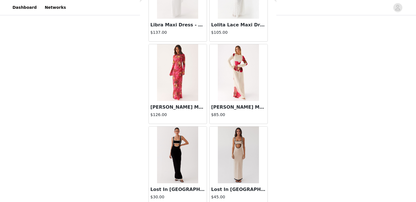
scroll to position [8908, 0]
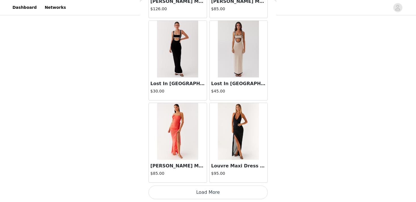
click at [222, 195] on button "Load More" at bounding box center [208, 193] width 119 height 14
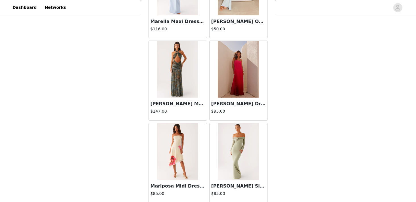
scroll to position [9732, 0]
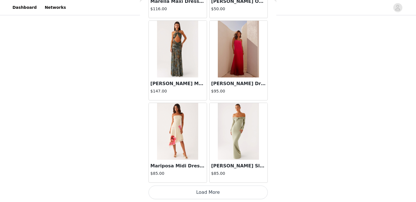
click at [205, 194] on button "Load More" at bounding box center [208, 193] width 119 height 14
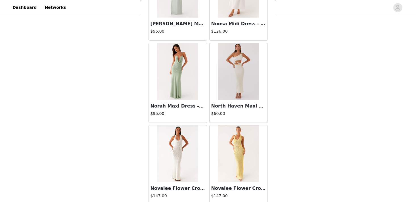
scroll to position [10556, 0]
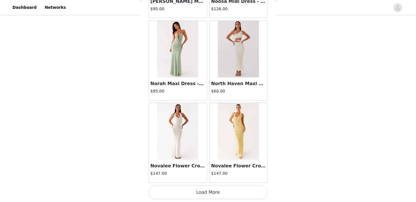
click at [234, 191] on button "Load More" at bounding box center [208, 193] width 119 height 14
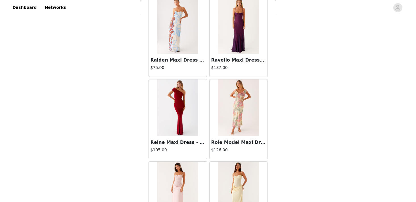
scroll to position [11381, 0]
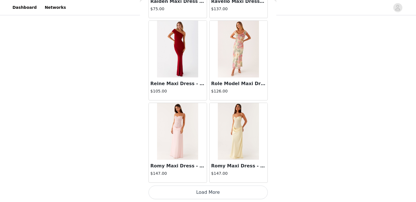
click at [209, 194] on button "Load More" at bounding box center [208, 193] width 119 height 14
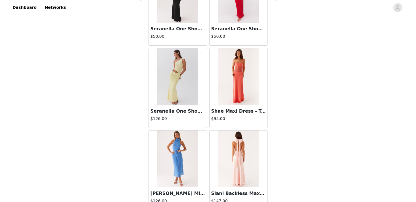
scroll to position [12205, 0]
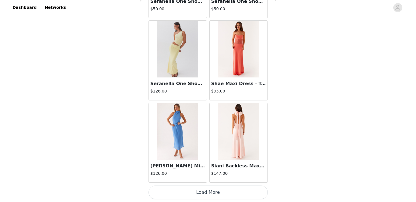
click at [200, 193] on button "Load More" at bounding box center [208, 193] width 119 height 14
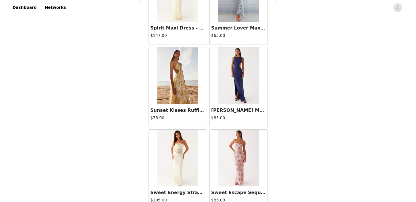
scroll to position [13029, 0]
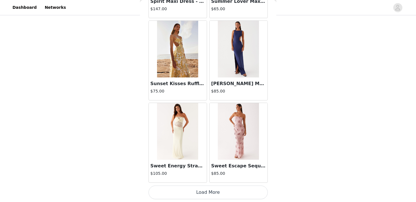
click at [204, 190] on button "Load More" at bounding box center [208, 193] width 119 height 14
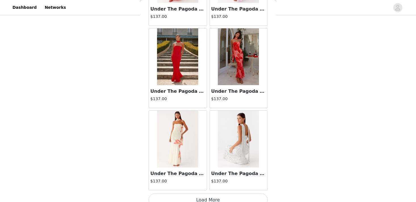
scroll to position [13853, 0]
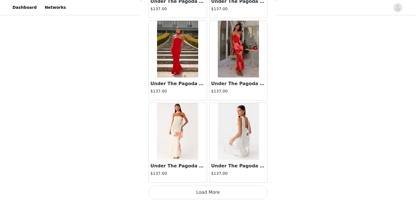
click at [207, 192] on button "Load More" at bounding box center [208, 193] width 119 height 14
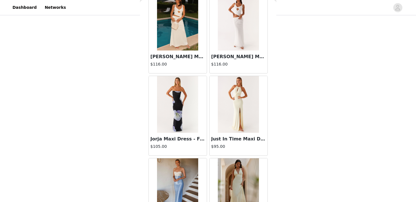
scroll to position [7753, 0]
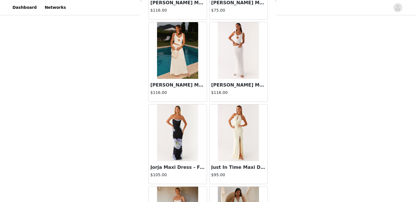
click at [240, 140] on img at bounding box center [238, 133] width 41 height 57
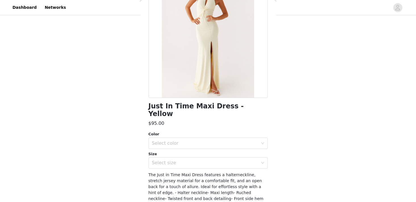
scroll to position [70, 0]
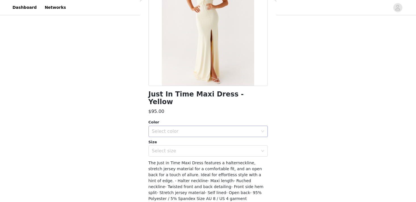
click at [232, 129] on div "Select color" at bounding box center [205, 132] width 106 height 6
click at [229, 137] on li "Yellow" at bounding box center [208, 136] width 119 height 9
click at [228, 147] on div "Select size" at bounding box center [206, 151] width 109 height 11
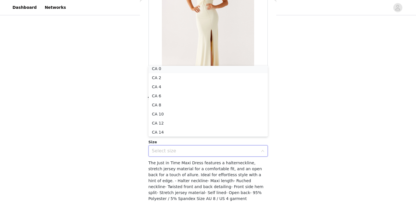
scroll to position [1, 0]
click at [226, 78] on li "CA 2" at bounding box center [208, 79] width 119 height 9
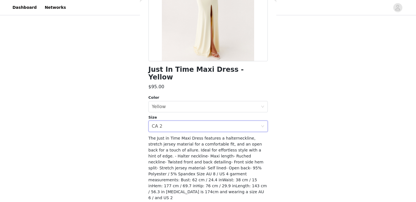
scroll to position [98, 0]
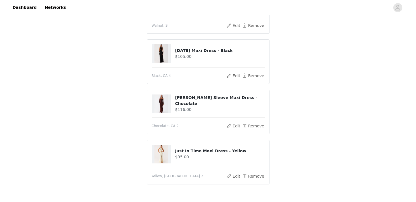
scroll to position [95, 0]
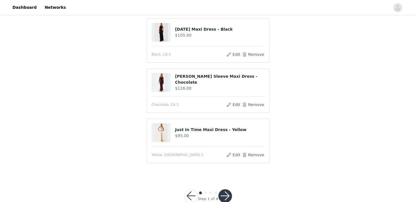
click at [226, 199] on button "button" at bounding box center [226, 197] width 14 height 14
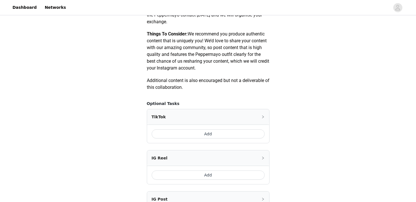
scroll to position [274, 0]
click at [199, 131] on button "Add" at bounding box center [208, 133] width 113 height 9
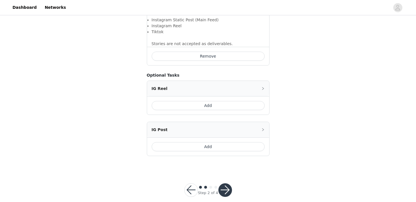
scroll to position [429, 0]
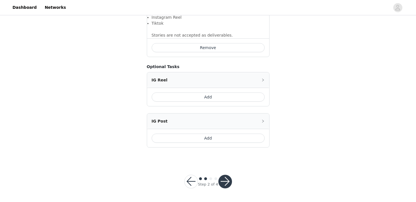
click at [227, 182] on button "button" at bounding box center [226, 182] width 14 height 14
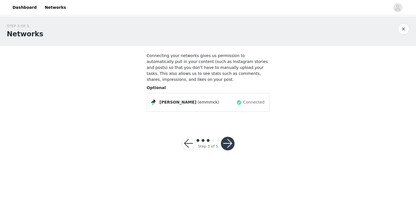
click at [228, 141] on button "button" at bounding box center [228, 144] width 14 height 14
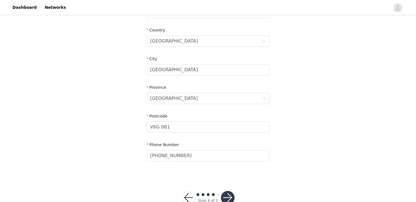
scroll to position [185, 0]
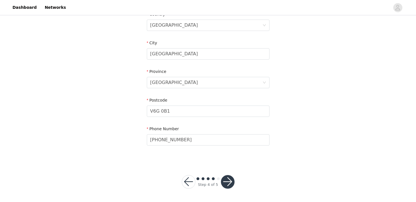
click at [226, 179] on button "button" at bounding box center [228, 182] width 14 height 14
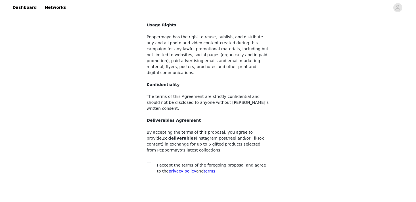
scroll to position [60, 0]
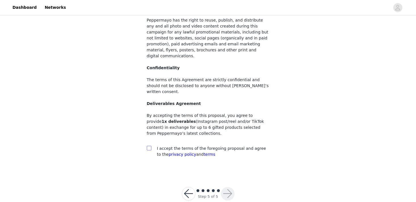
click at [148, 146] on input "checkbox" at bounding box center [149, 148] width 4 height 4
checkbox input "true"
click at [228, 187] on button "button" at bounding box center [228, 194] width 14 height 14
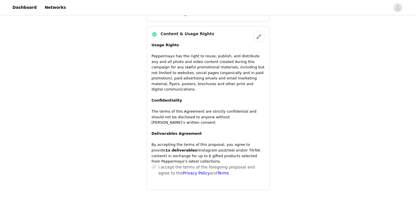
scroll to position [486, 0]
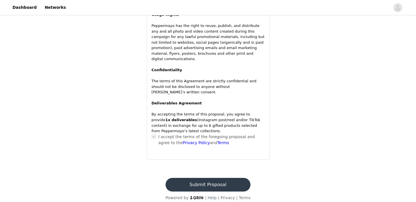
click at [221, 178] on button "Submit Proposal" at bounding box center [208, 185] width 85 height 14
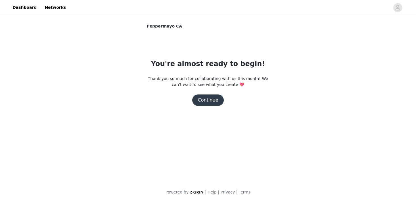
click at [205, 96] on button "Continue" at bounding box center [208, 100] width 32 height 11
